Goal: Information Seeking & Learning: Learn about a topic

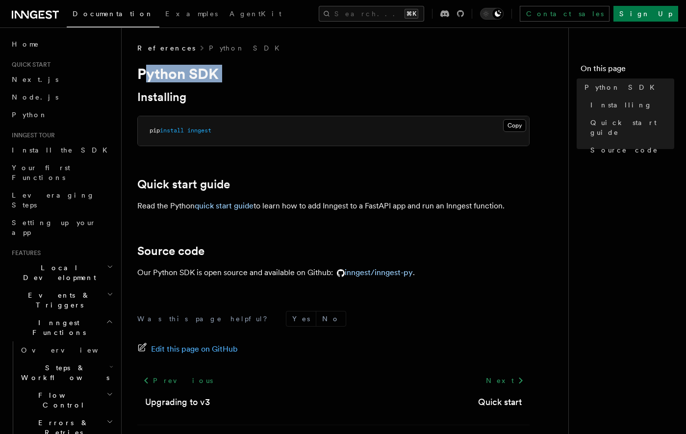
drag, startPoint x: 157, startPoint y: 74, endPoint x: 233, endPoint y: 94, distance: 78.1
click at [233, 94] on article "References Python SDK Python SDK Installing Copy Copied pip install inngest Qui…" at bounding box center [348, 258] width 423 height 431
click at [233, 94] on h2 "Installing" at bounding box center [333, 97] width 392 height 14
drag, startPoint x: 241, startPoint y: 126, endPoint x: 143, endPoint y: 126, distance: 98.1
click at [139, 126] on pre "pip install inngest" at bounding box center [333, 130] width 391 height 29
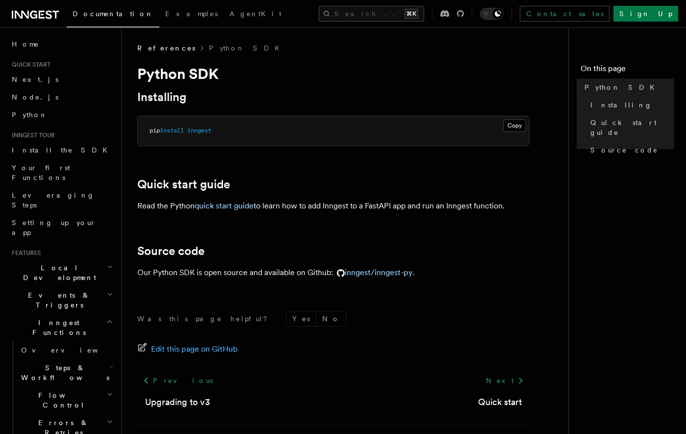
click at [226, 154] on article "References Python SDK Python SDK Installing Copy Copied pip install inngest Qui…" at bounding box center [348, 258] width 423 height 431
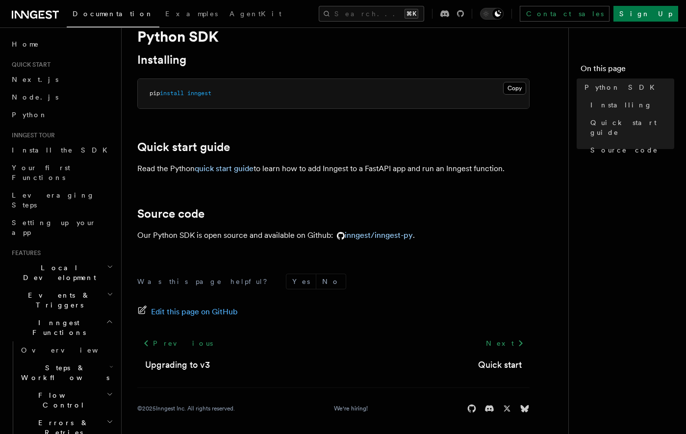
scroll to position [40, 0]
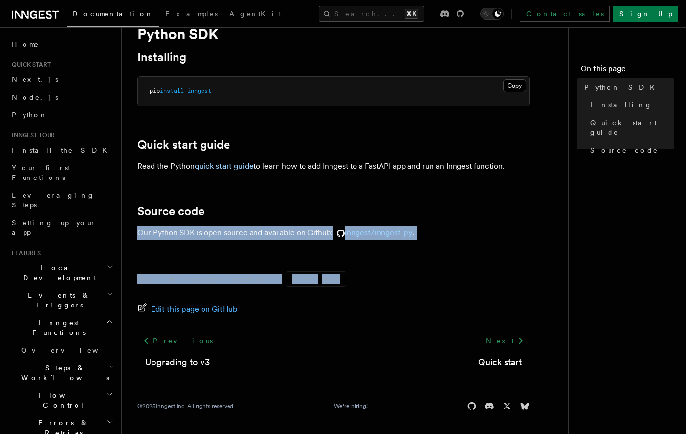
drag, startPoint x: 141, startPoint y: 231, endPoint x: 387, endPoint y: 283, distance: 251.4
click at [387, 283] on article "References Python SDK Python SDK Installing Copy Copied pip install inngest Qui…" at bounding box center [348, 218] width 423 height 431
click at [387, 283] on form "Was this page helpful? Yes No" at bounding box center [333, 279] width 392 height 16
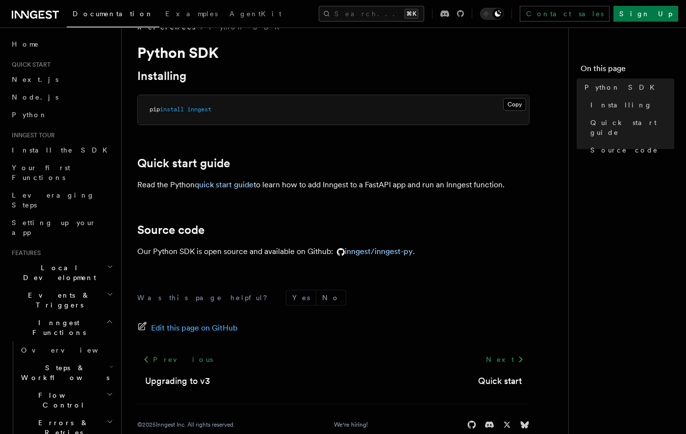
scroll to position [0, 0]
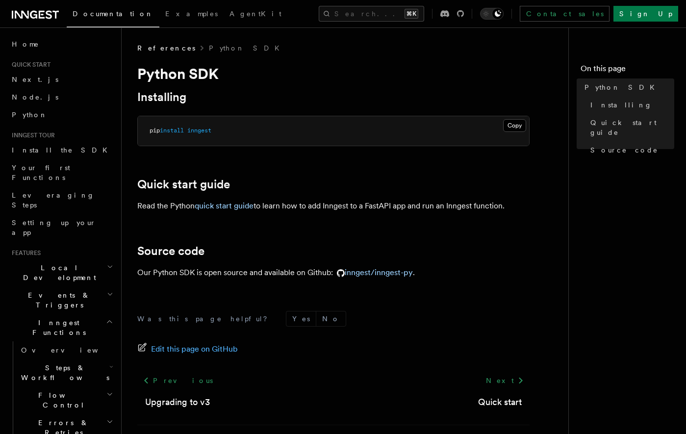
click at [46, 17] on icon at bounding box center [49, 14] width 6 height 8
drag, startPoint x: 380, startPoint y: 206, endPoint x: 395, endPoint y: 208, distance: 14.8
click at [395, 208] on p "Read the Python quick start guide to learn how to add Inngest to a FastAPI app …" at bounding box center [333, 206] width 392 height 14
click at [403, 220] on article "References Python SDK Python SDK Installing Copy Copied pip install inngest Qui…" at bounding box center [348, 258] width 423 height 431
drag, startPoint x: 398, startPoint y: 204, endPoint x: 374, endPoint y: 203, distance: 23.6
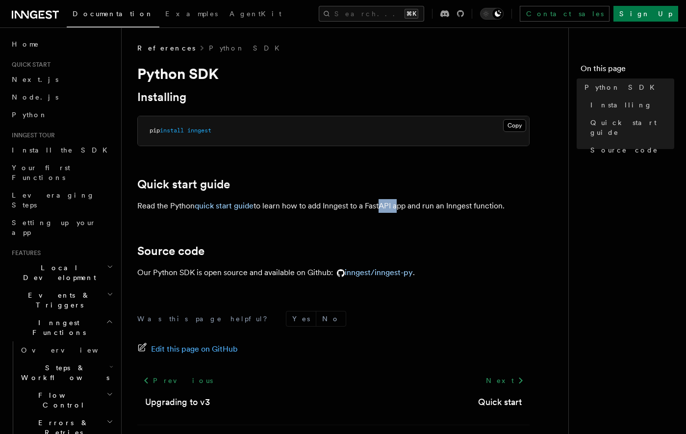
click at [374, 203] on p "Read the Python quick start guide to learn how to add Inngest to a FastAPI app …" at bounding box center [333, 206] width 392 height 14
click at [45, 18] on icon at bounding box center [35, 15] width 47 height 12
